Goal: Information Seeking & Learning: Check status

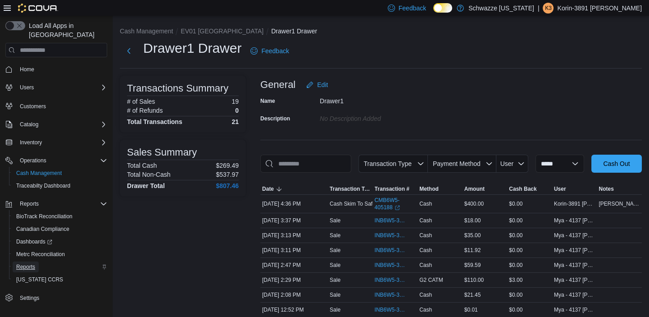
click at [24, 263] on span "Reports" at bounding box center [25, 266] width 19 height 7
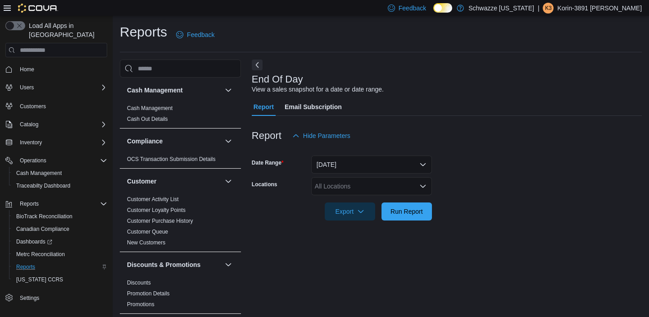
scroll to position [5, 0]
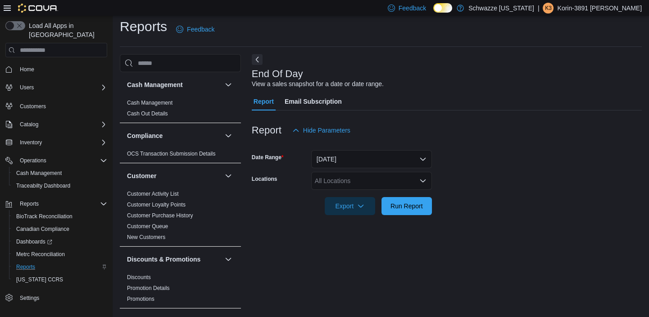
click at [374, 181] on div "All Locations" at bounding box center [371, 181] width 121 height 18
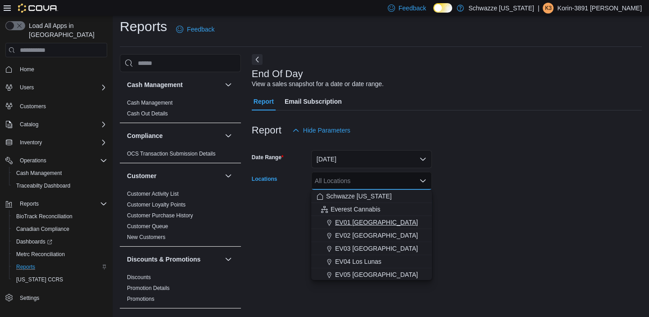
click at [357, 222] on span "EV01 [GEOGRAPHIC_DATA]" at bounding box center [376, 222] width 83 height 9
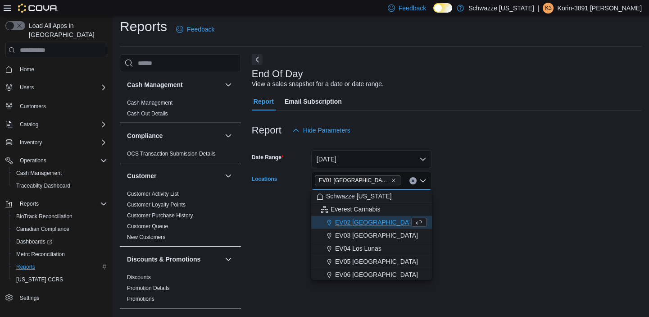
drag, startPoint x: 489, startPoint y: 184, endPoint x: 482, endPoint y: 188, distance: 7.7
click at [487, 185] on form "Date Range [DATE] Locations [GEOGRAPHIC_DATA] [GEOGRAPHIC_DATA] box. Selected. …" at bounding box center [447, 177] width 390 height 76
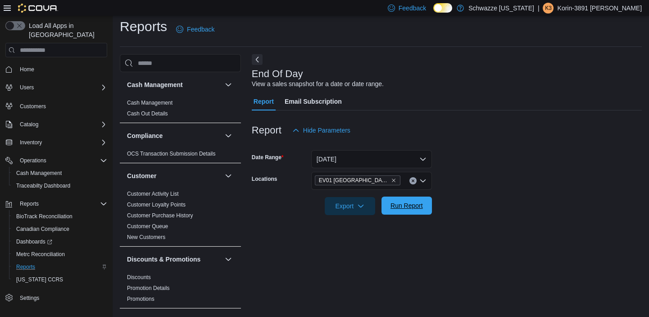
click at [403, 209] on span "Run Report" at bounding box center [406, 205] width 32 height 9
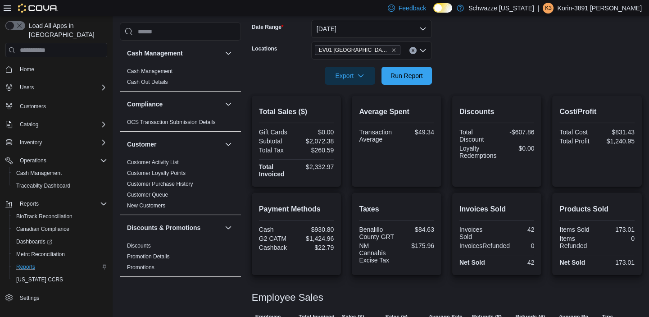
scroll to position [169, 0]
